Goal: Navigation & Orientation: Find specific page/section

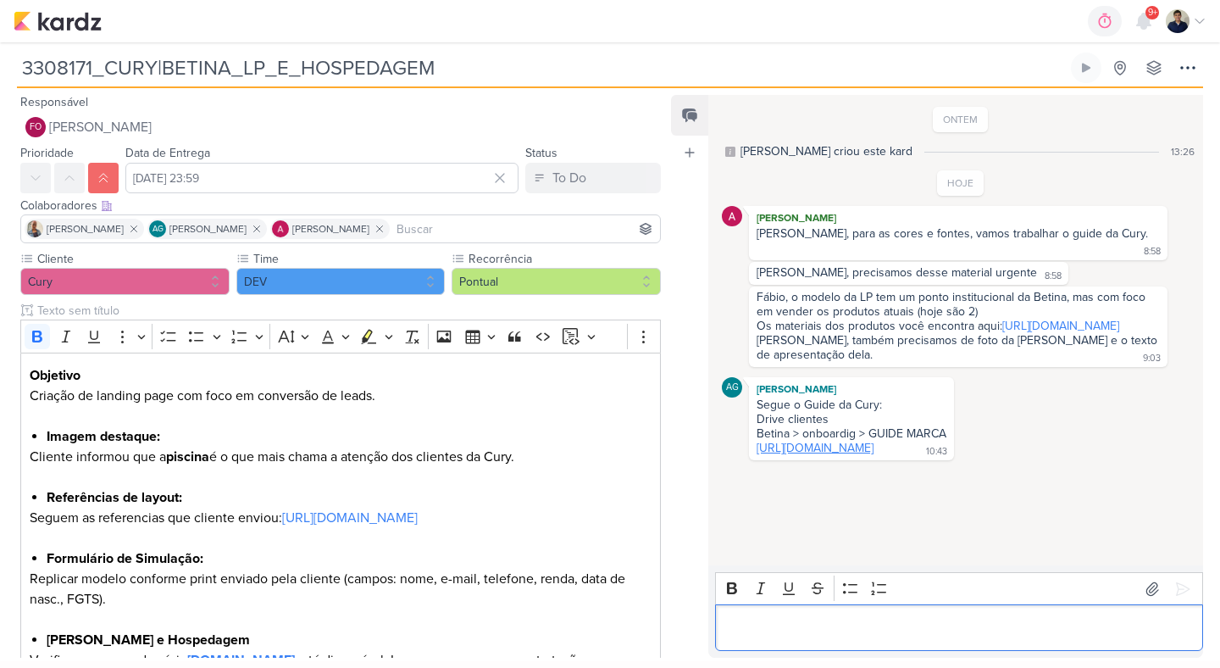
click at [874, 455] on link "https://drive.google.com/drive/folders/182NxlHRpwjWkBHeUTn1KNjbcntoE5-5M" at bounding box center [815, 448] width 117 height 14
click at [1147, 586] on icon at bounding box center [1153, 588] width 12 height 13
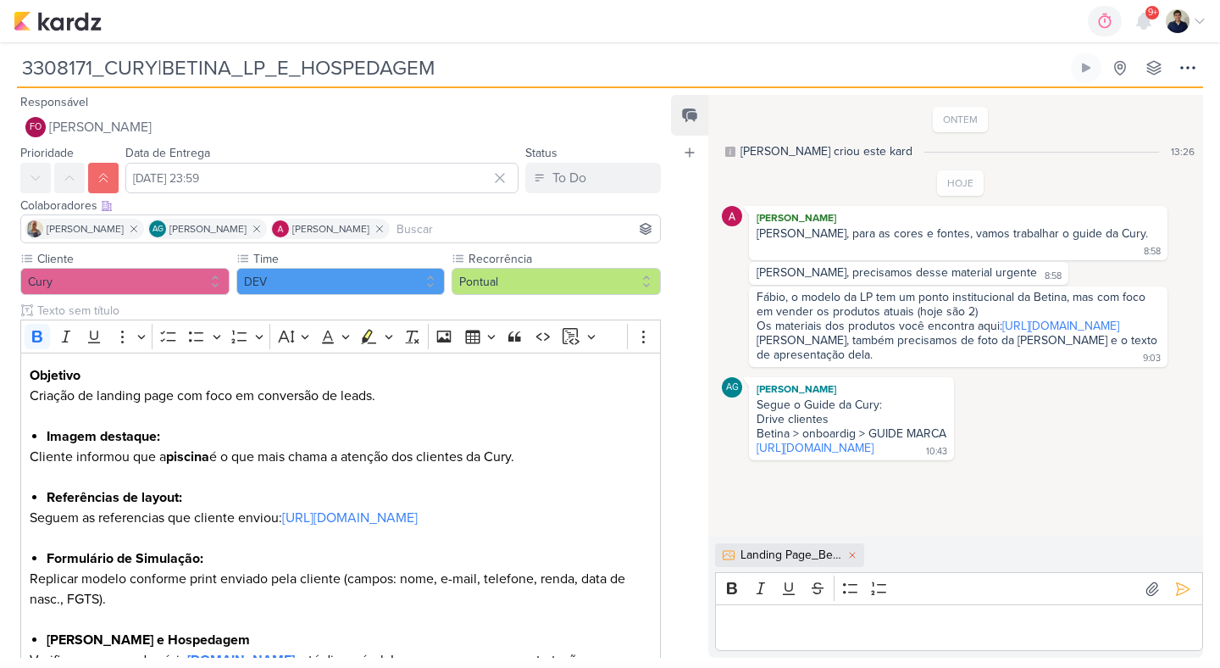
click at [847, 607] on div "Editor editing area: main" at bounding box center [959, 627] width 488 height 47
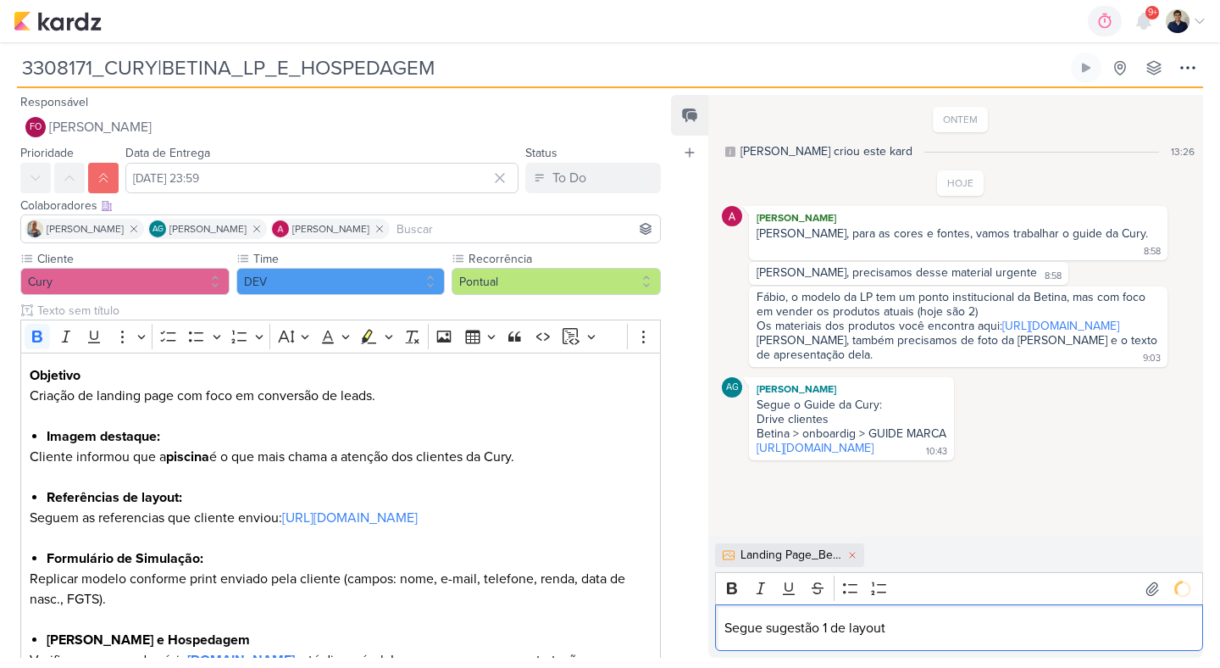
scroll to position [3, 0]
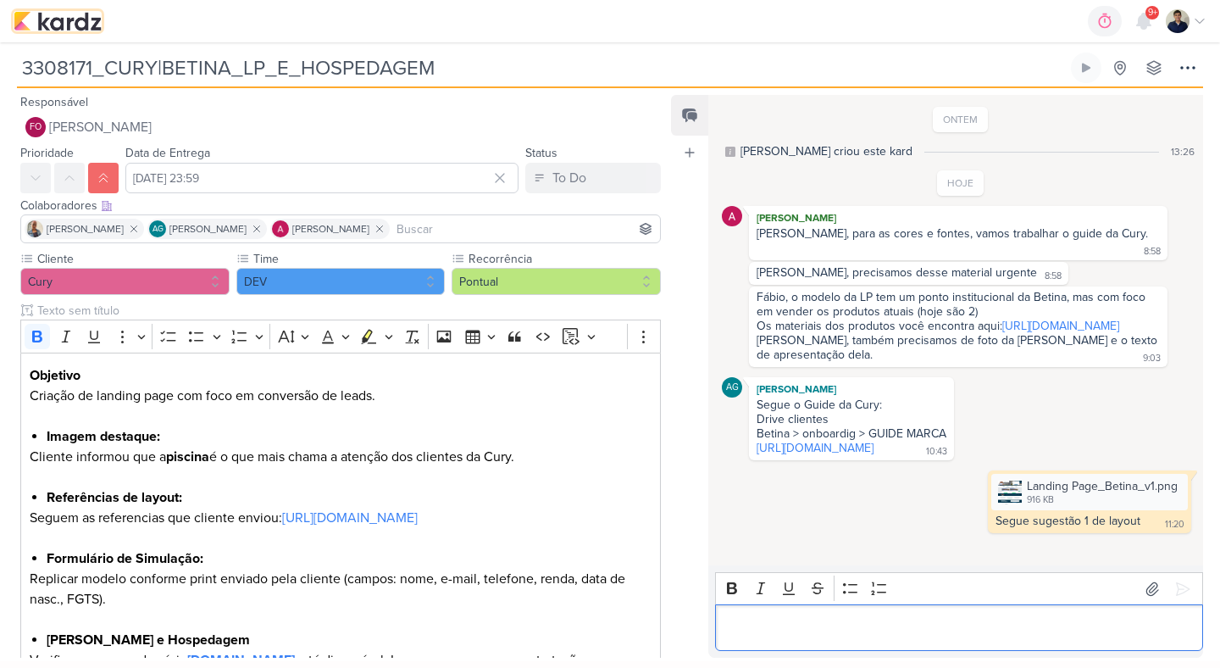
click at [66, 25] on img at bounding box center [58, 21] width 88 height 20
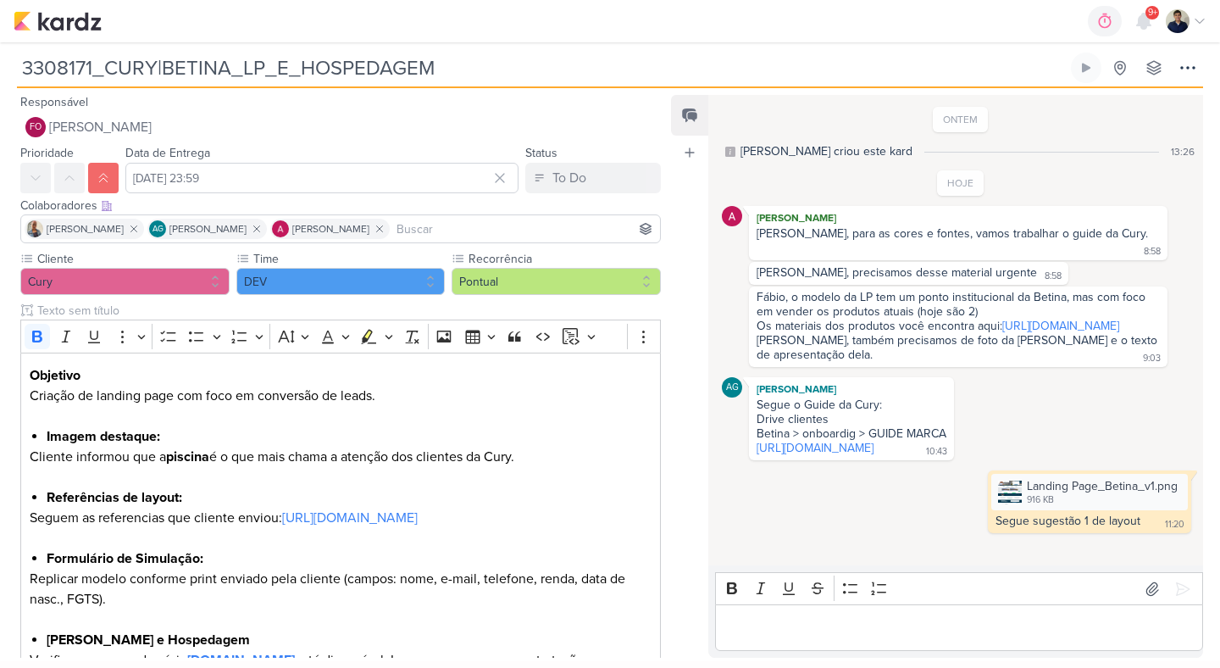
scroll to position [3, 0]
